Goal: Task Accomplishment & Management: Manage account settings

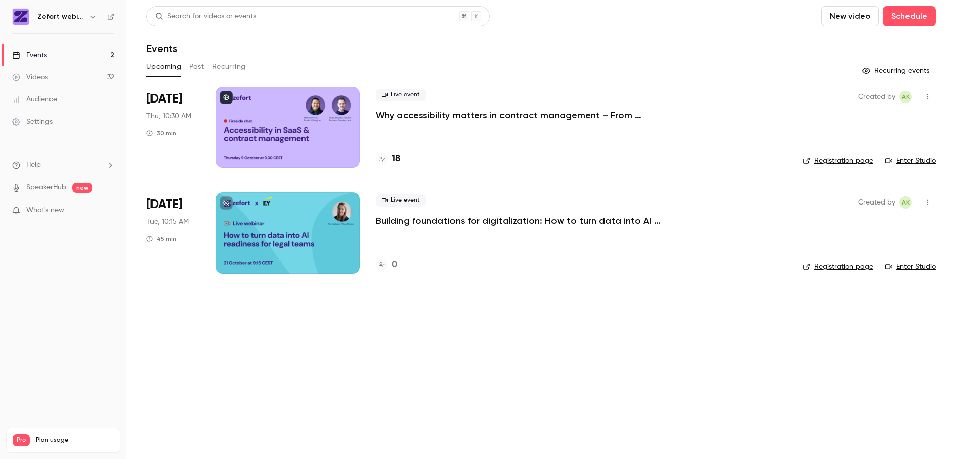
click at [494, 116] on p "Why accessibility matters in contract management – From regulation to real-worl…" at bounding box center [527, 115] width 303 height 12
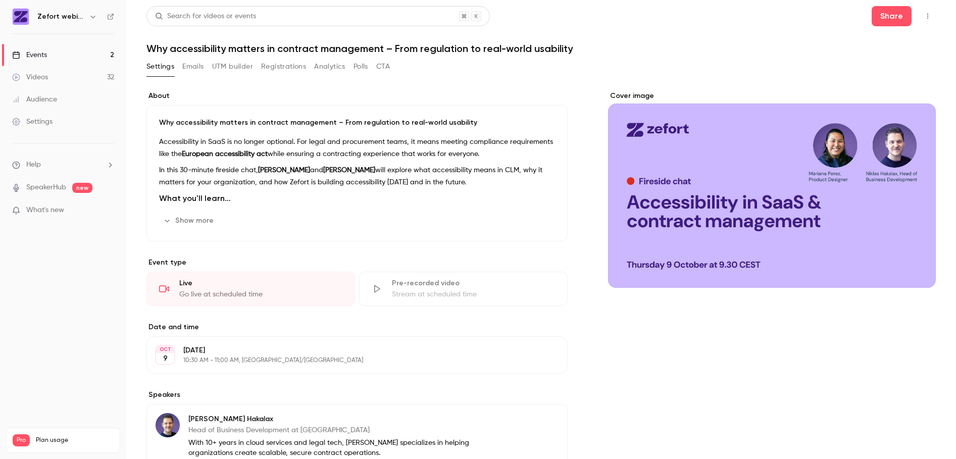
click at [923, 17] on icon "button" at bounding box center [927, 16] width 8 height 7
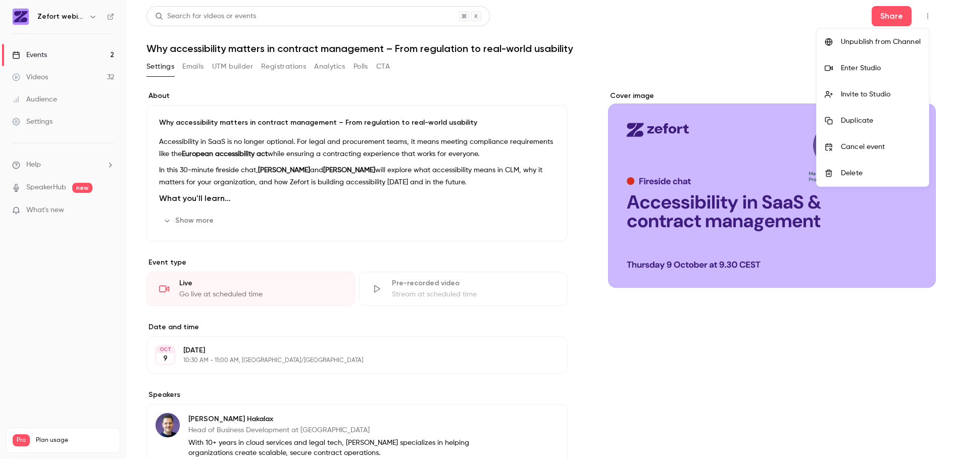
click at [867, 118] on div "Duplicate" at bounding box center [880, 121] width 80 height 10
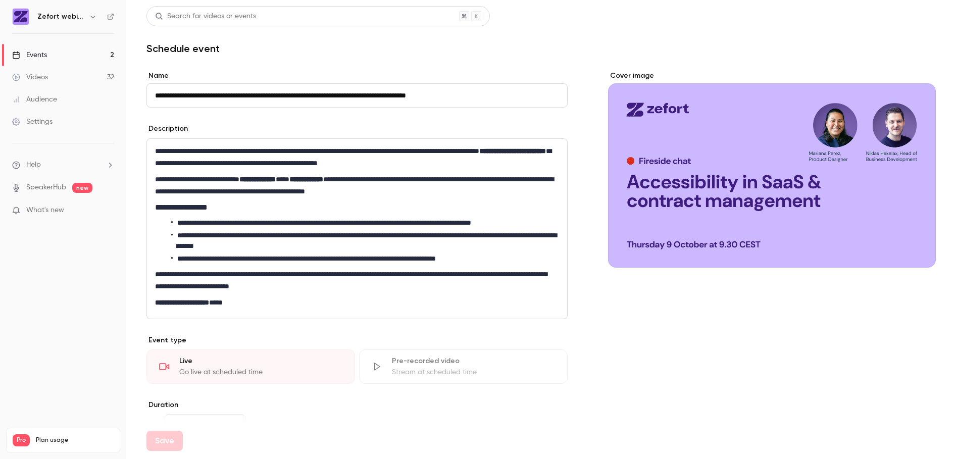
click at [38, 55] on div "Events" at bounding box center [29, 55] width 35 height 10
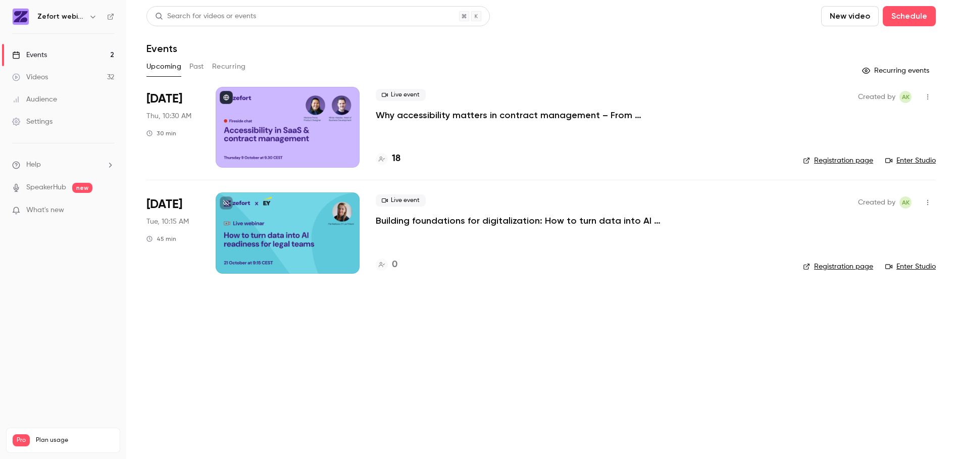
click at [339, 152] on div at bounding box center [288, 127] width 144 height 81
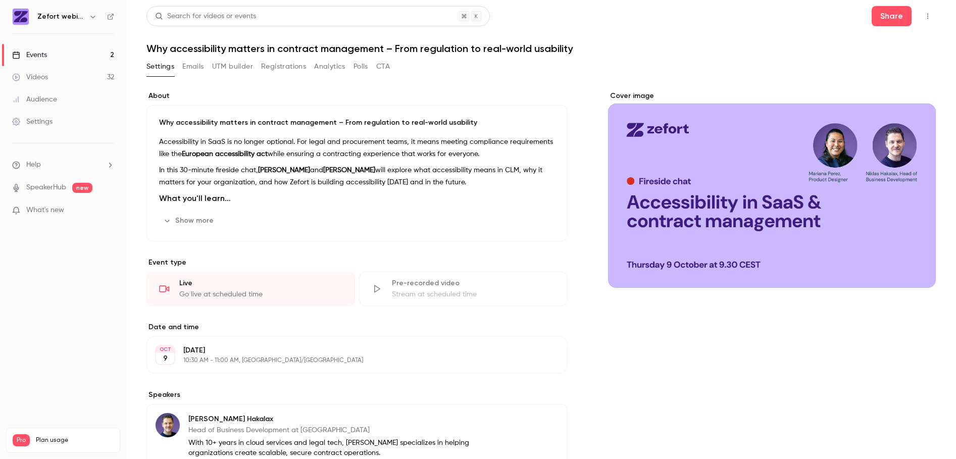
click at [927, 16] on icon "button" at bounding box center [927, 17] width 1 height 6
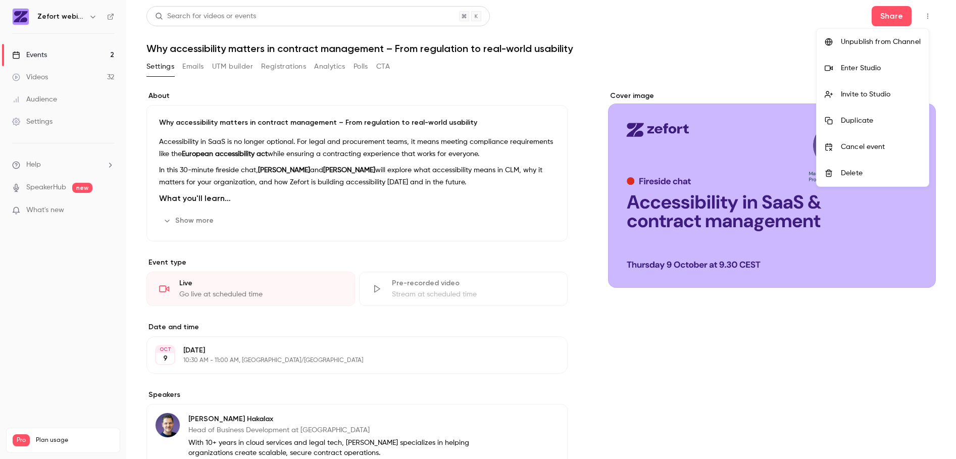
click at [872, 125] on div "Duplicate" at bounding box center [880, 121] width 80 height 10
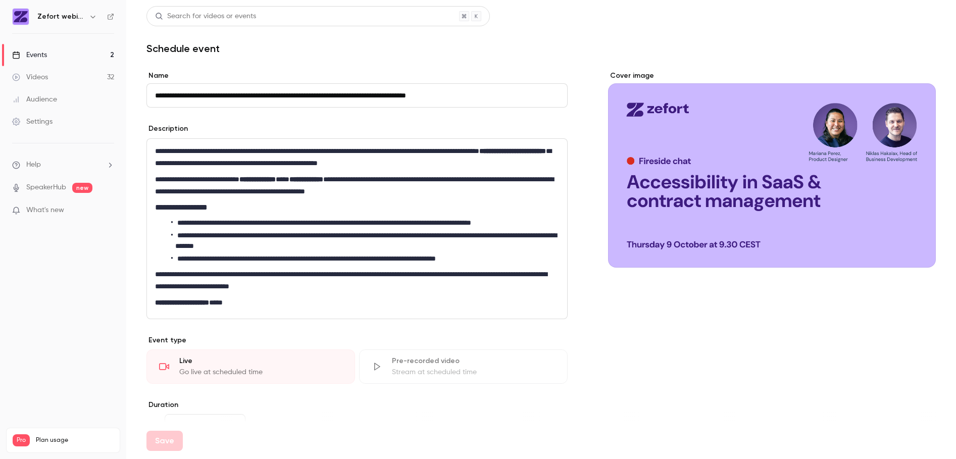
scroll to position [319, 0]
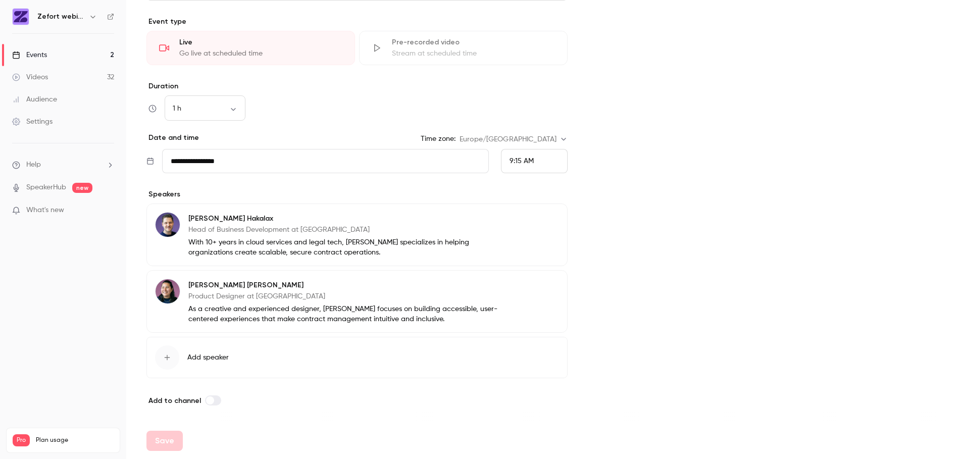
click at [351, 158] on input "**********" at bounding box center [325, 161] width 327 height 24
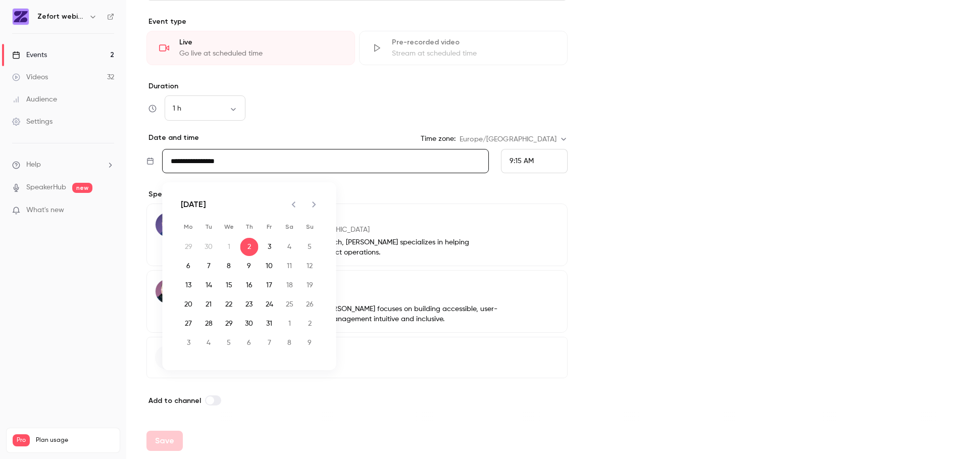
click at [510, 160] on span "9:15 AM" at bounding box center [521, 160] width 24 height 7
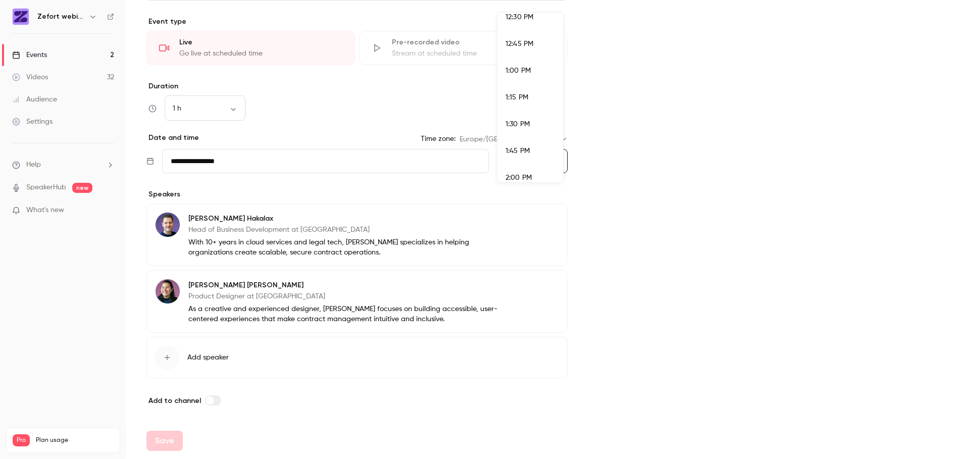
scroll to position [1346, 0]
click at [523, 22] on div "12:30 PM" at bounding box center [529, 18] width 49 height 11
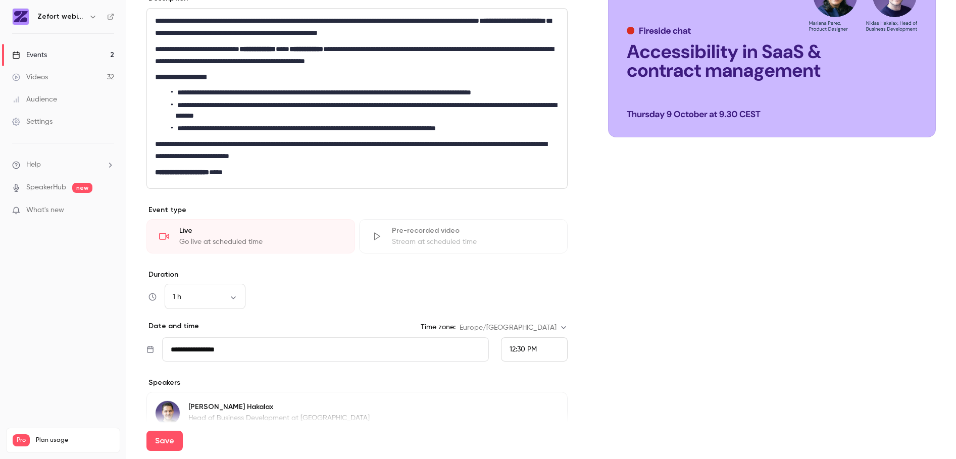
scroll to position [319, 0]
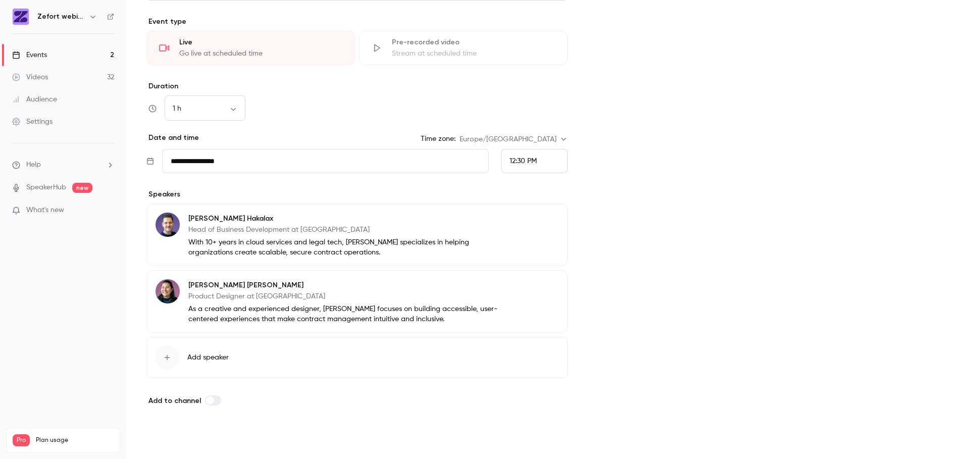
click at [170, 445] on button "Save" at bounding box center [164, 441] width 36 height 20
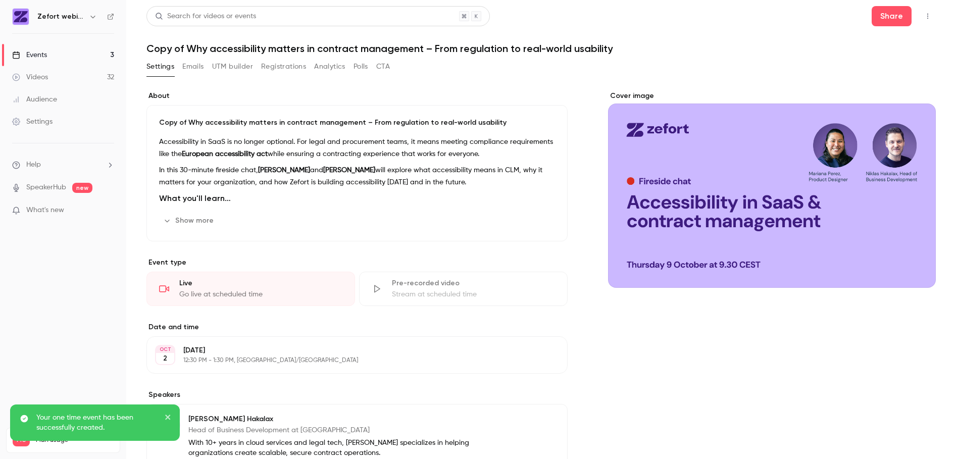
click at [40, 57] on div "Events" at bounding box center [29, 55] width 35 height 10
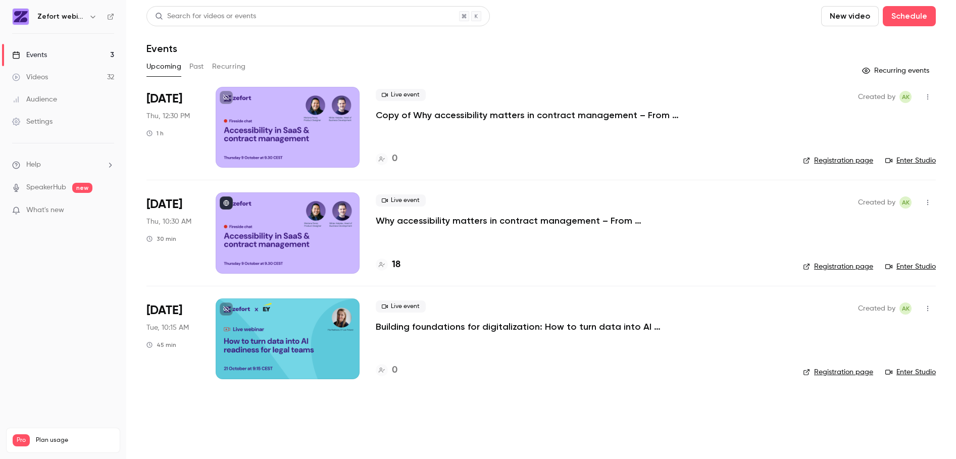
click at [326, 148] on div at bounding box center [288, 127] width 144 height 81
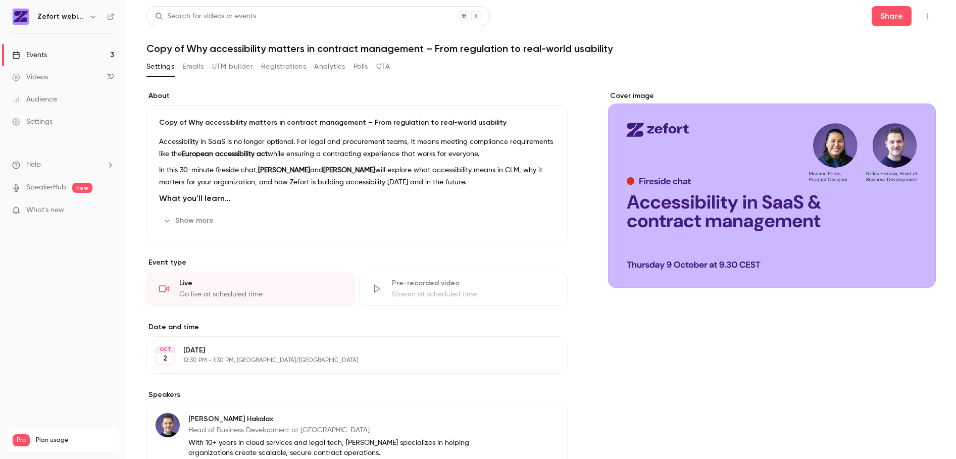
click at [923, 15] on icon "button" at bounding box center [927, 16] width 8 height 7
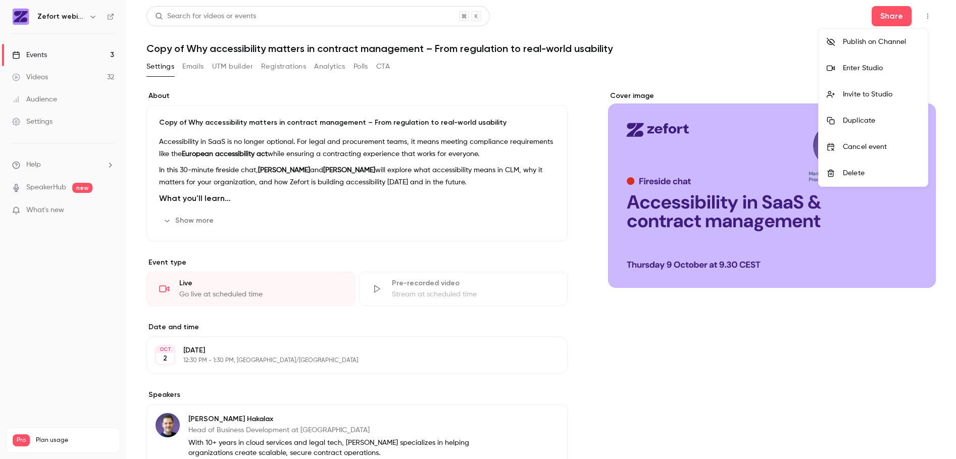
click at [884, 91] on div "Invite to Studio" at bounding box center [880, 94] width 77 height 10
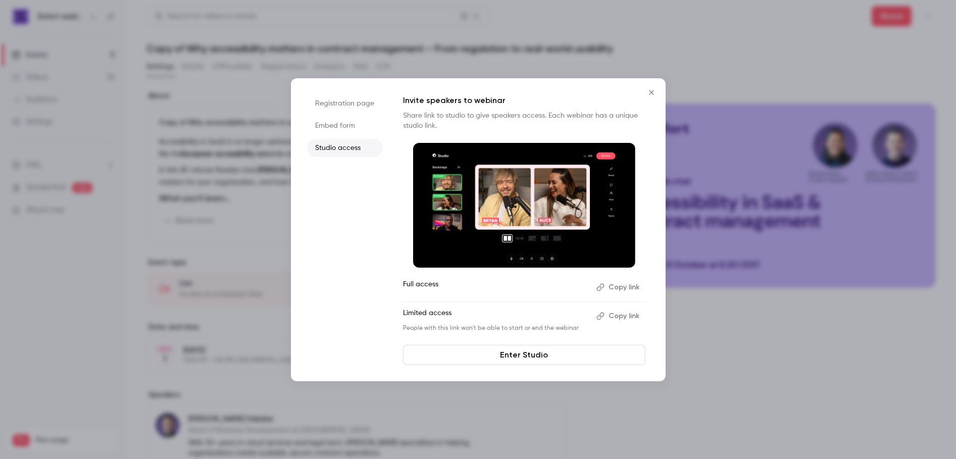
click at [626, 287] on button "Copy link" at bounding box center [618, 287] width 53 height 16
click at [653, 88] on icon "Close" at bounding box center [651, 92] width 12 height 8
